Goal: Browse casually: Explore the website without a specific task or goal

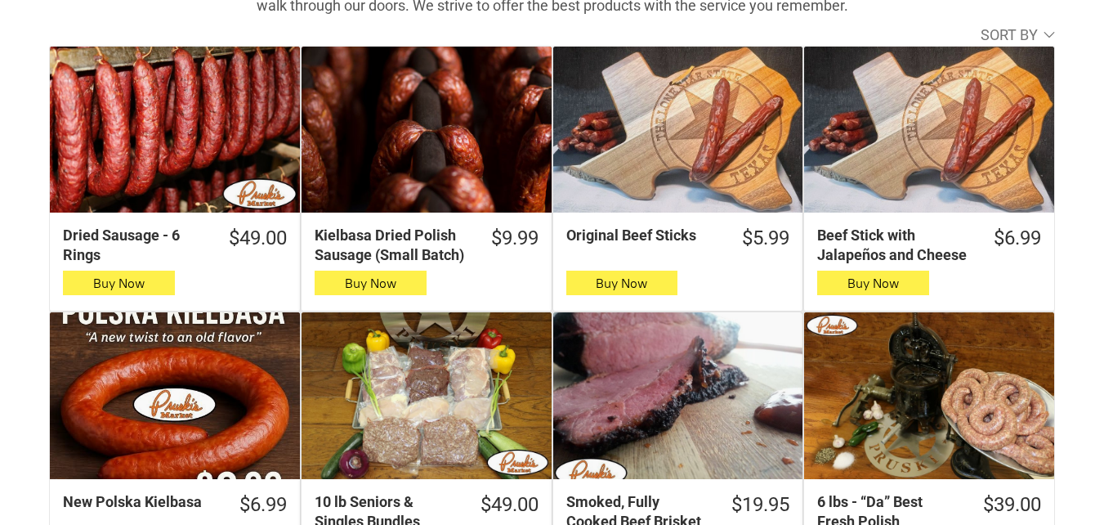
scroll to position [736, 0]
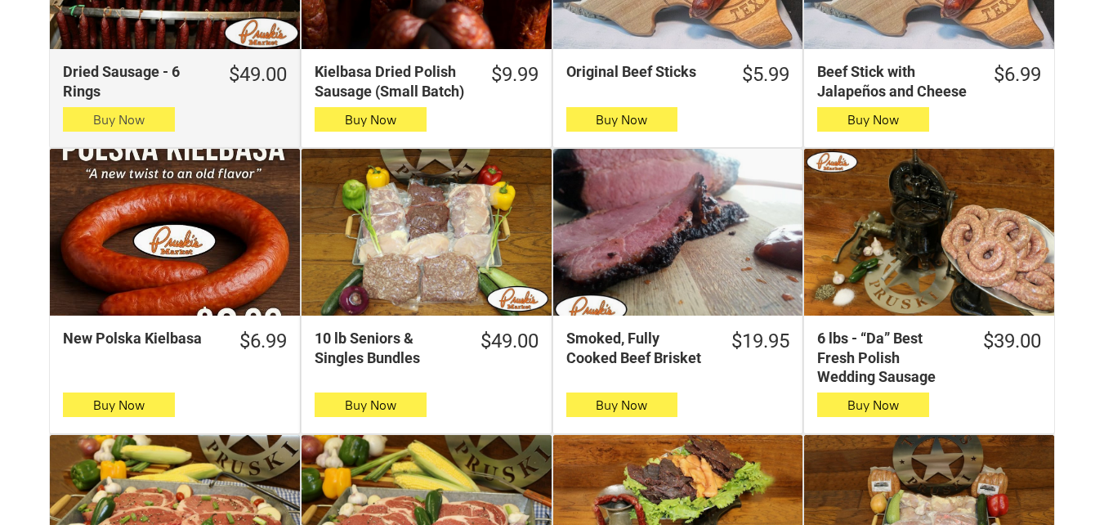
click at [82, 114] on button "Buy Now" at bounding box center [119, 119] width 112 height 25
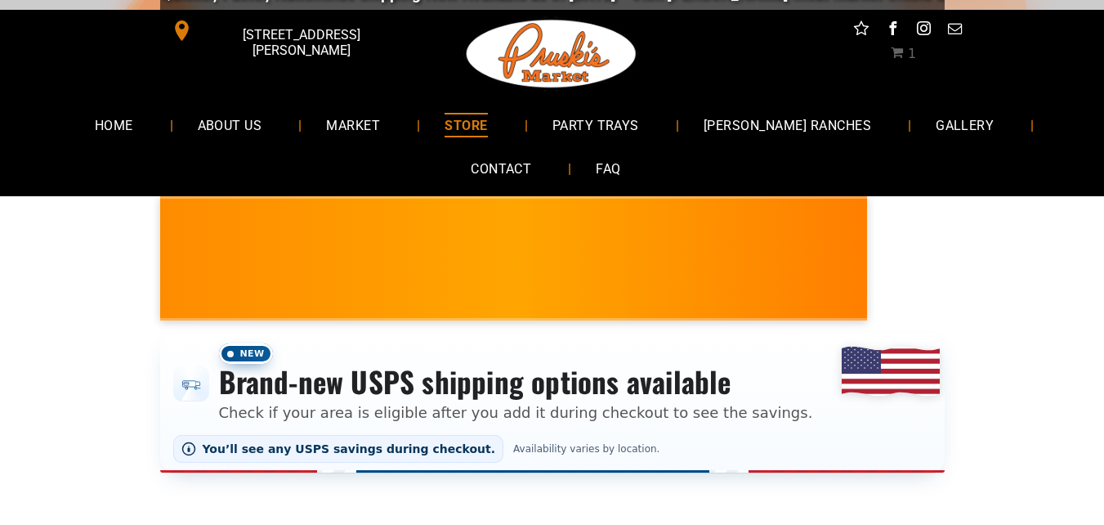
scroll to position [0, 0]
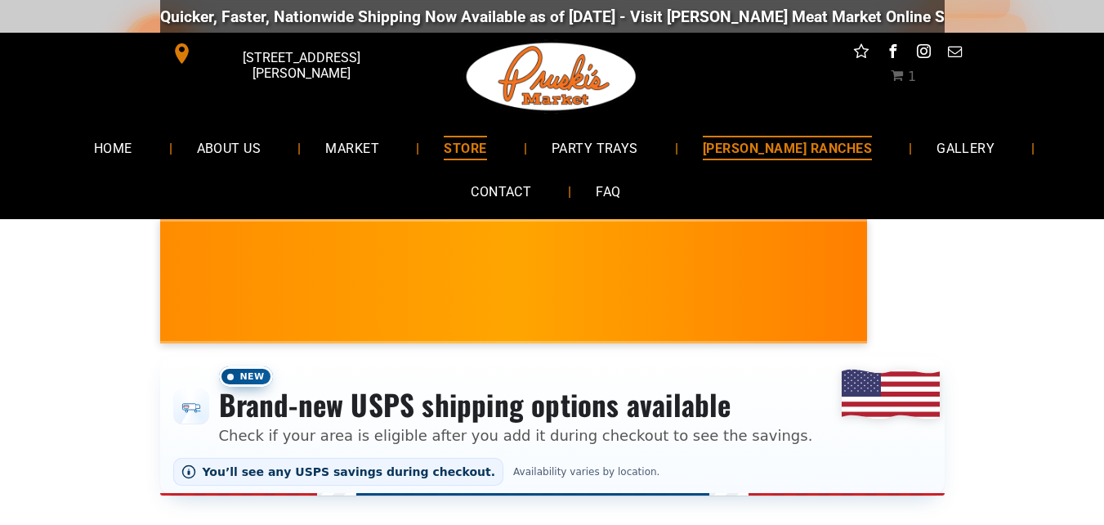
click at [787, 138] on span "[PERSON_NAME] RANCHES" at bounding box center [787, 148] width 169 height 24
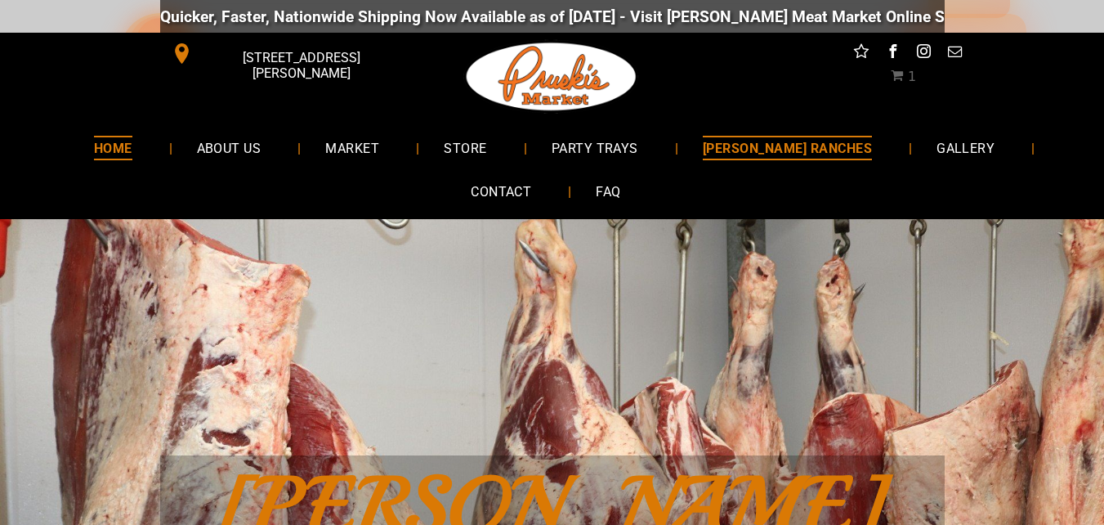
click at [132, 141] on span "HOME" at bounding box center [113, 148] width 38 height 24
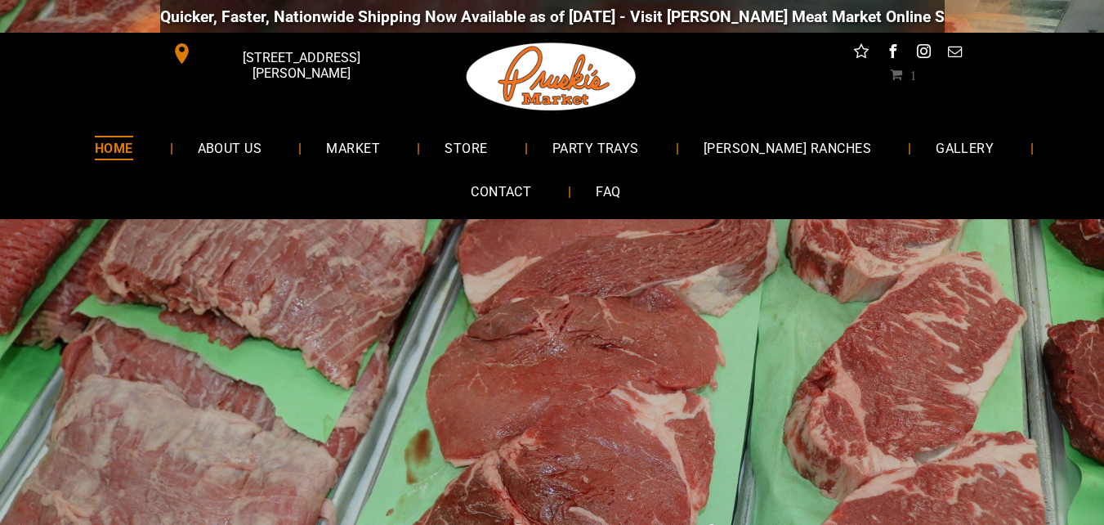
click at [158, 164] on link "HOME" at bounding box center [113, 147] width 87 height 43
drag, startPoint x: 680, startPoint y: 268, endPoint x: 819, endPoint y: 197, distance: 156.1
click at [264, 152] on link "ABOUT US" at bounding box center [230, 147] width 114 height 43
click at [912, 151] on link "GALLERY" at bounding box center [966, 147] width 108 height 43
